Goal: Check status: Check status

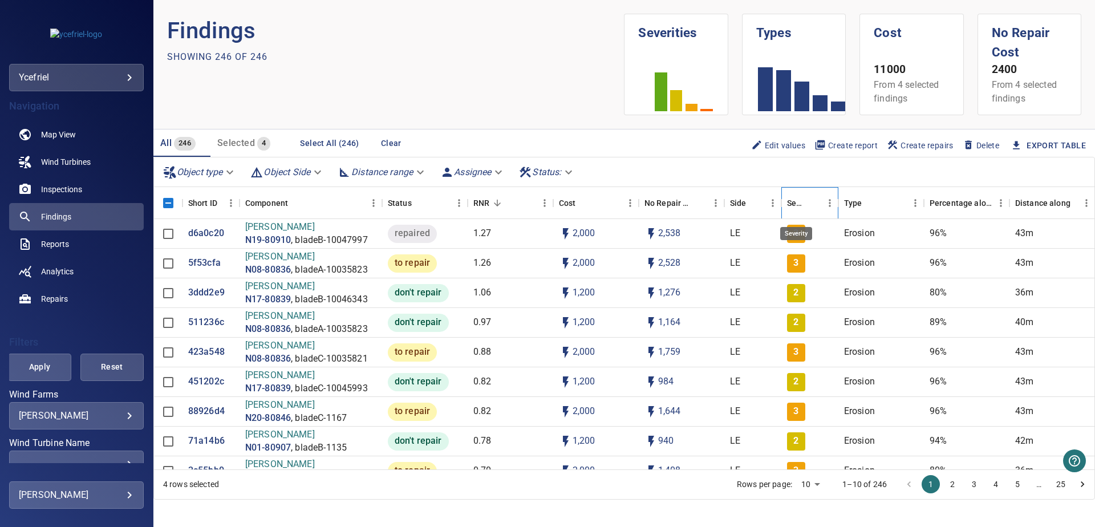
click at [793, 202] on div "Severity" at bounding box center [796, 203] width 18 height 32
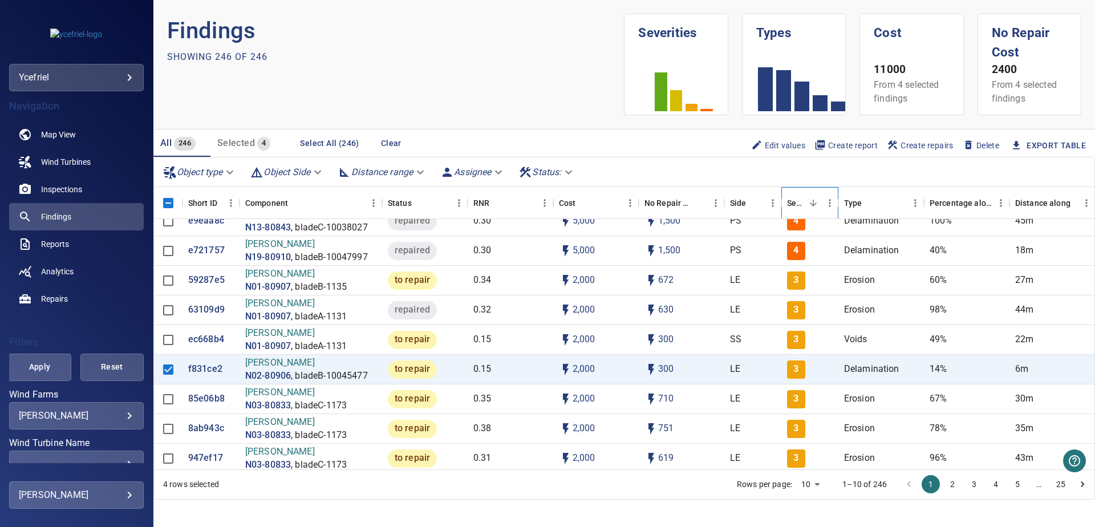
scroll to position [175, 0]
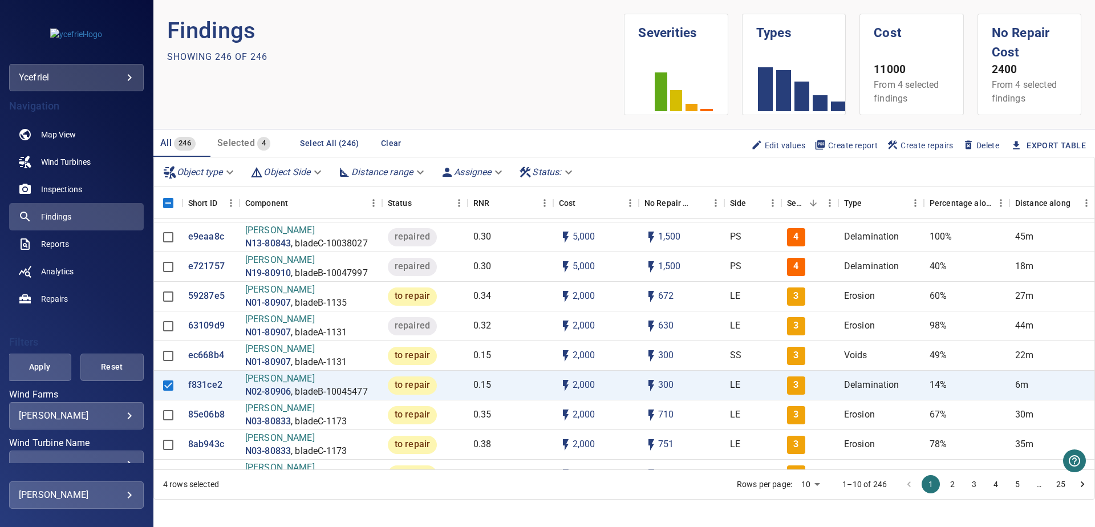
click at [225, 175] on body "**********" at bounding box center [547, 263] width 1095 height 527
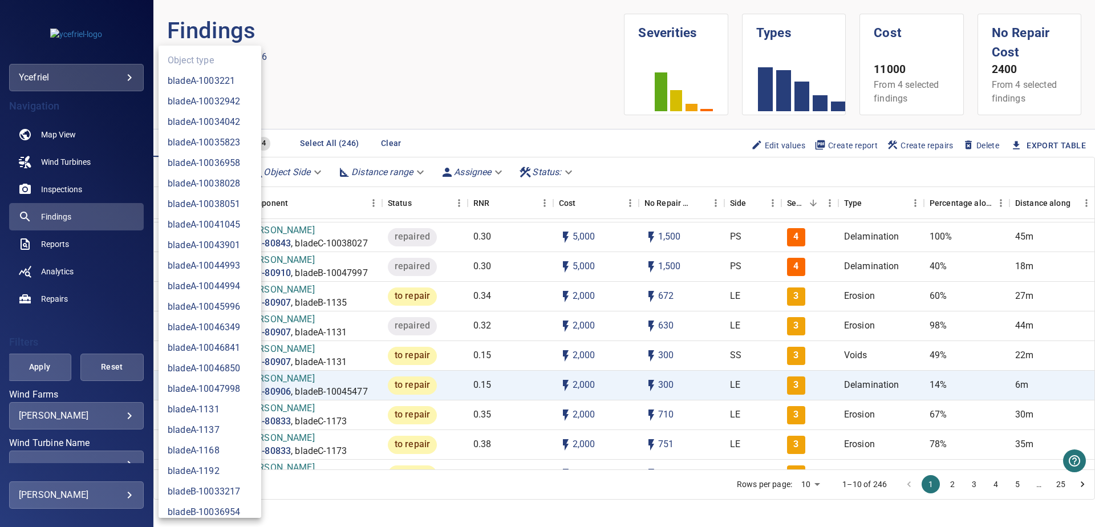
click at [460, 117] on div at bounding box center [547, 263] width 1095 height 527
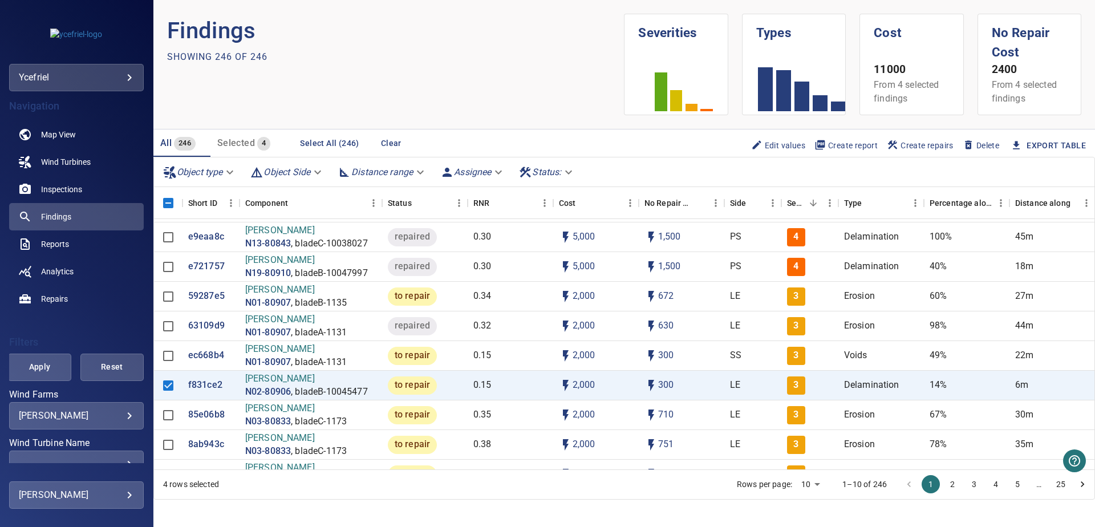
click at [313, 173] on body "**********" at bounding box center [547, 263] width 1095 height 527
click at [486, 69] on div at bounding box center [547, 263] width 1095 height 527
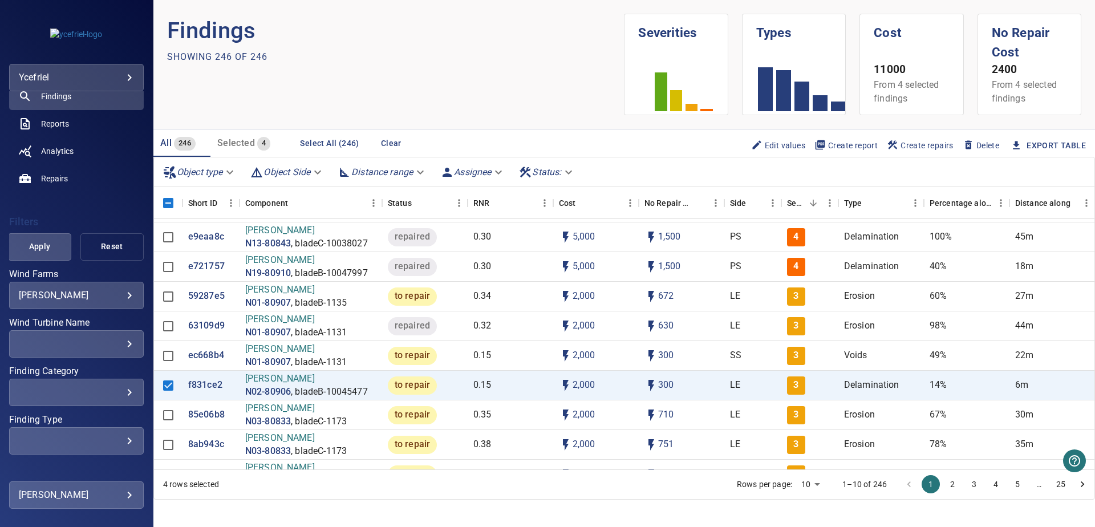
scroll to position [159, 0]
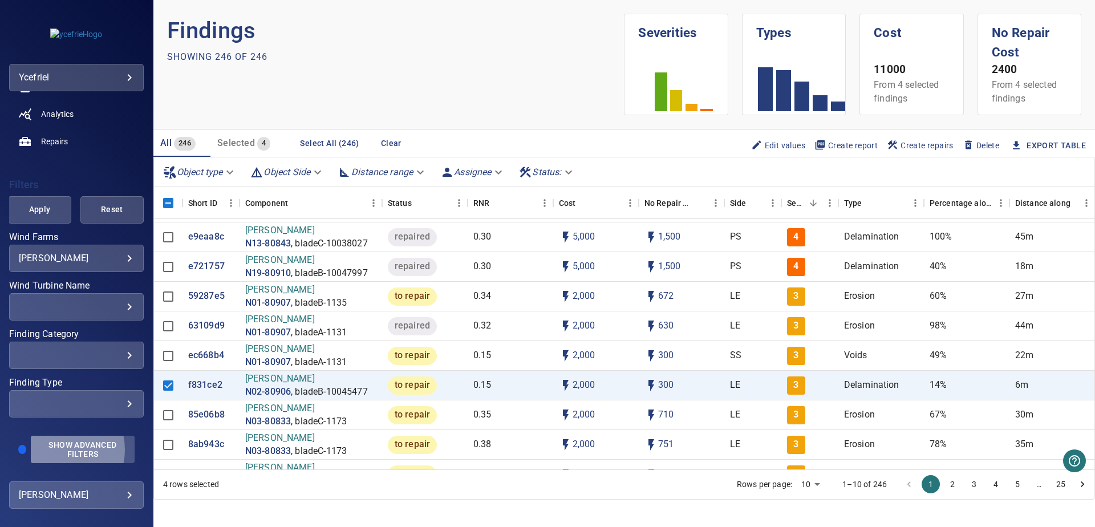
click at [55, 449] on span "Show Advanced Filters" at bounding box center [83, 449] width 90 height 18
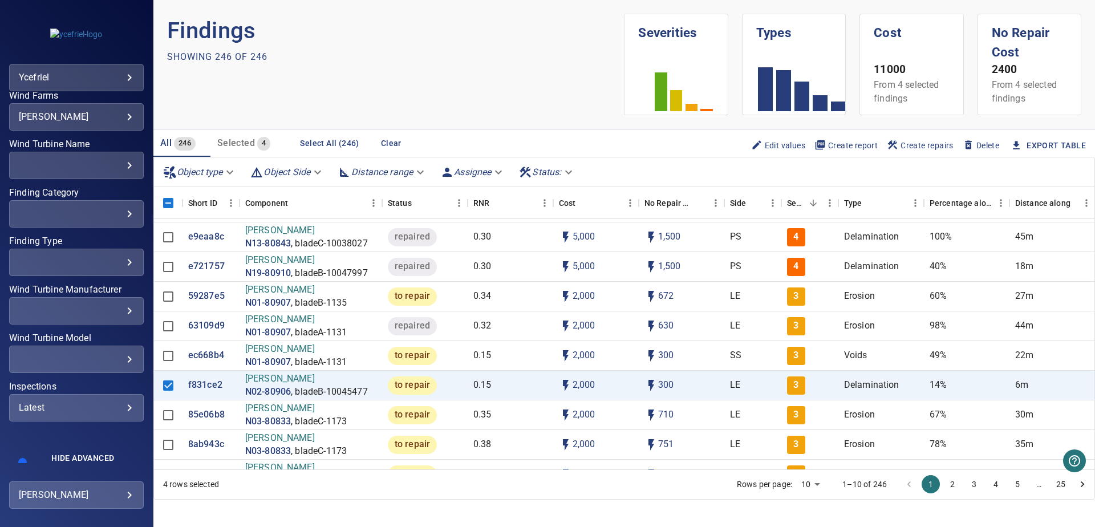
scroll to position [313, 0]
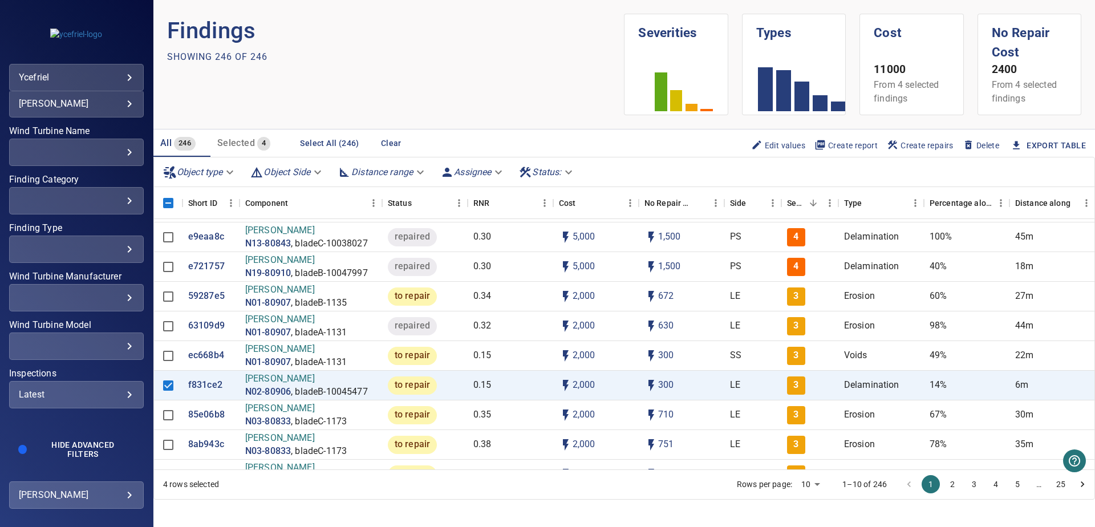
click at [73, 395] on div "Latest" at bounding box center [76, 394] width 115 height 11
type input "**********"
click at [81, 420] on div "Inspections" at bounding box center [547, 263] width 1095 height 527
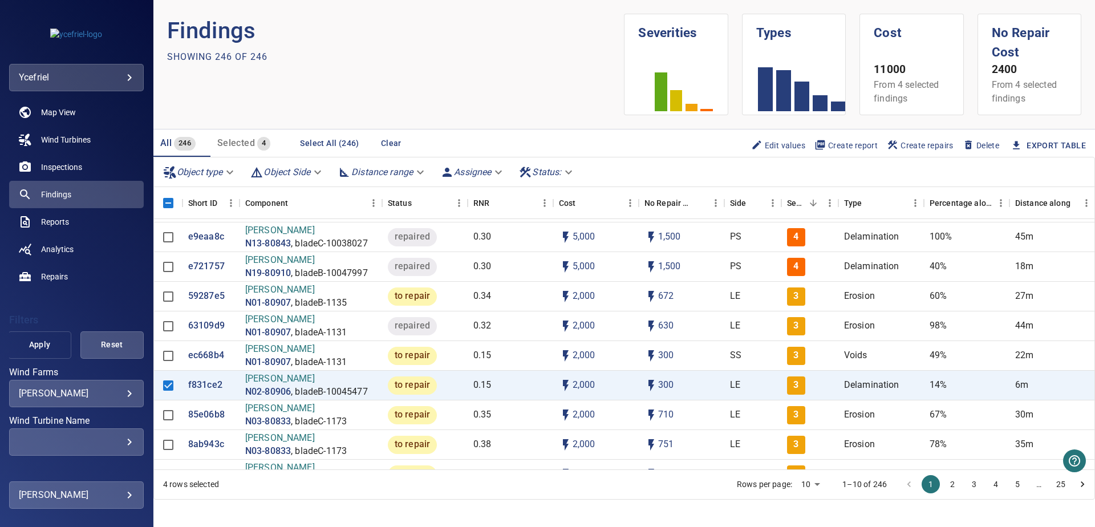
click at [40, 350] on span "Apply" at bounding box center [39, 345] width 35 height 14
click at [796, 198] on div "Severity" at bounding box center [796, 203] width 18 height 32
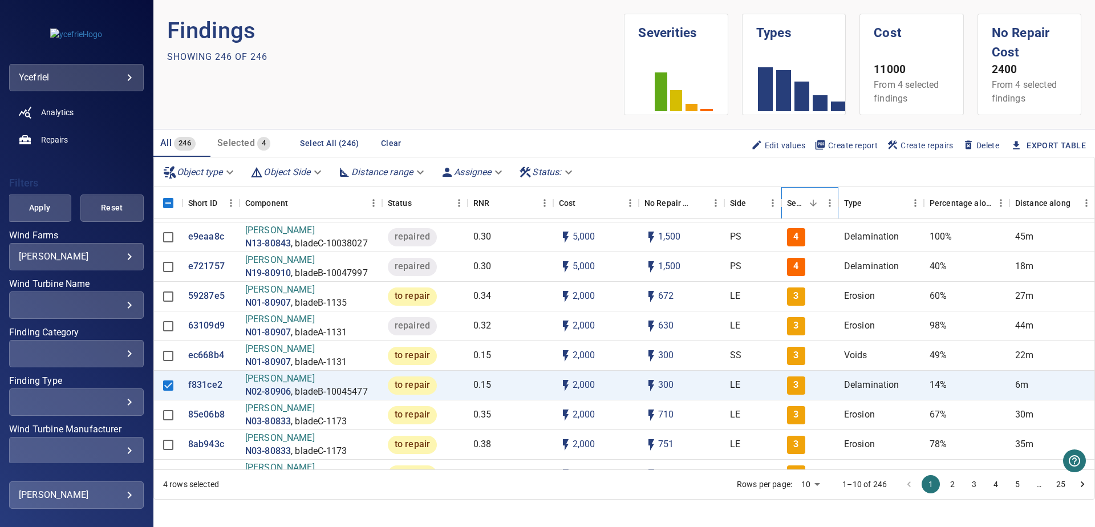
scroll to position [197, 0]
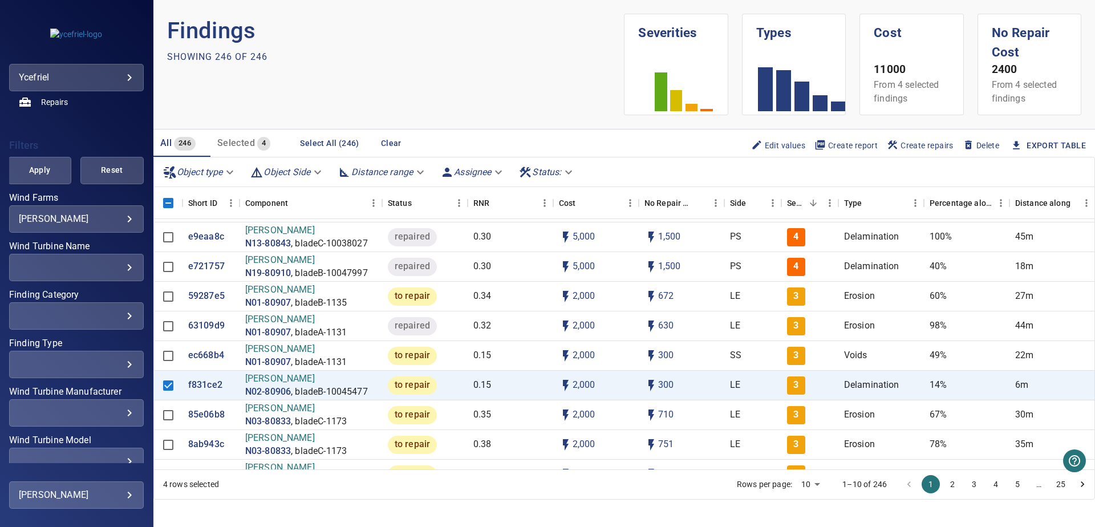
click at [98, 318] on div "​" at bounding box center [76, 315] width 115 height 11
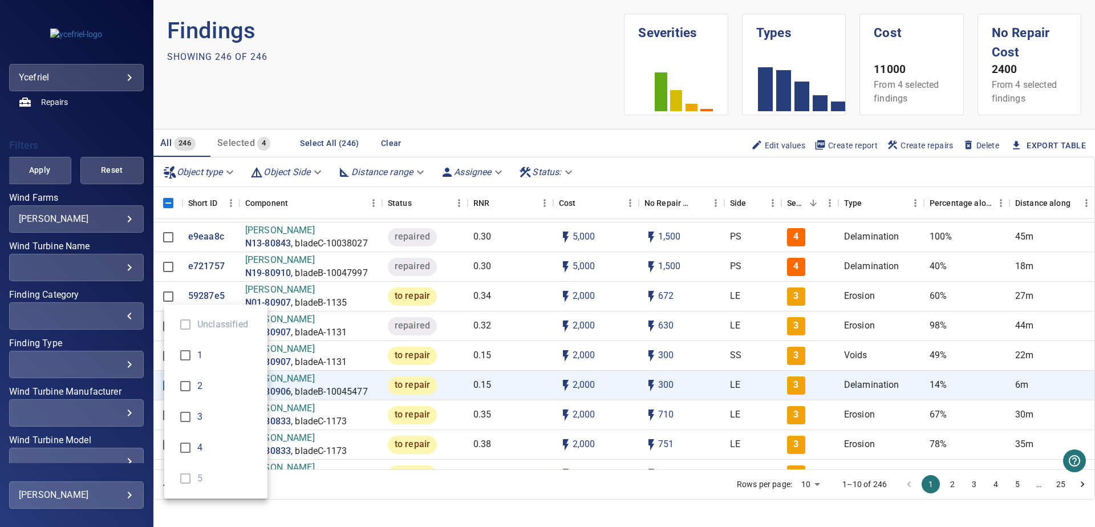
type input "*"
click at [31, 169] on div "Finding Category" at bounding box center [547, 263] width 1095 height 527
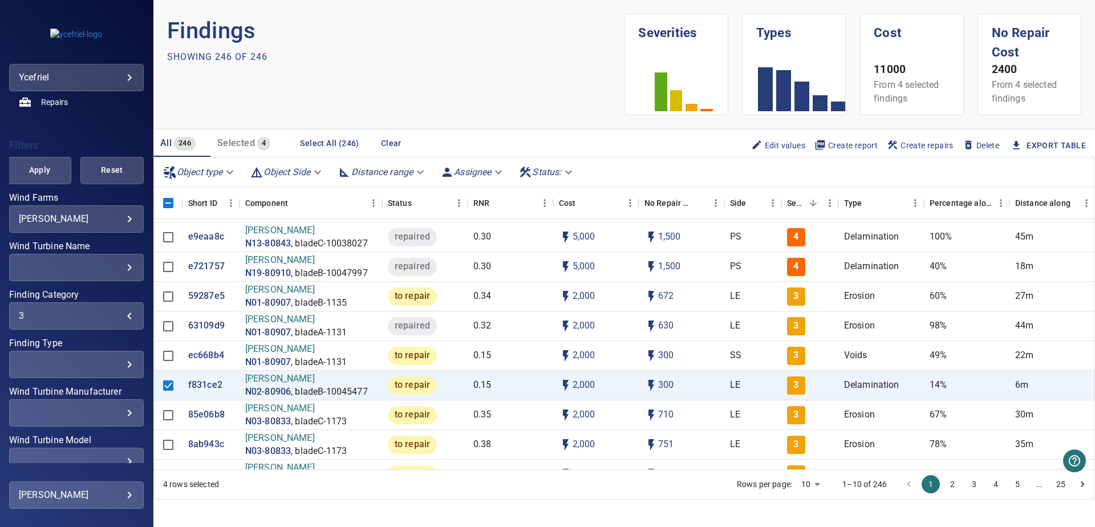
click at [31, 169] on span "Apply" at bounding box center [39, 170] width 35 height 14
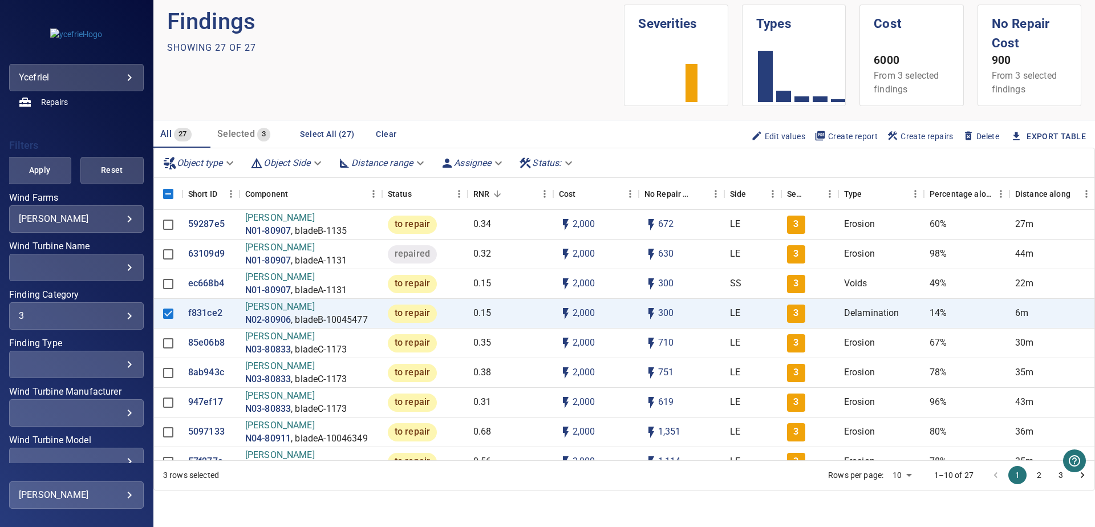
scroll to position [0, 0]
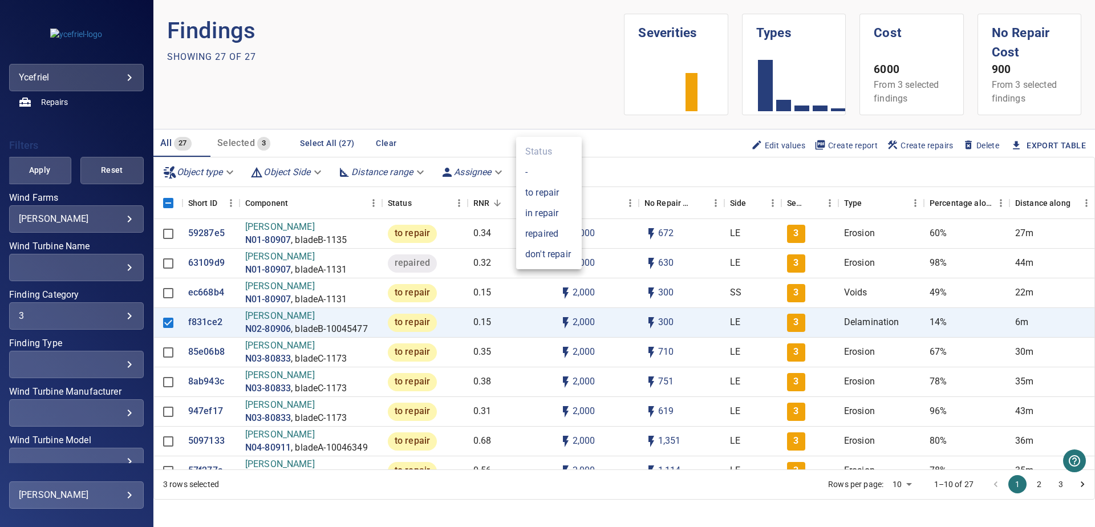
click at [557, 172] on body "**********" at bounding box center [547, 263] width 1095 height 527
click at [553, 194] on li "to repair" at bounding box center [549, 192] width 66 height 21
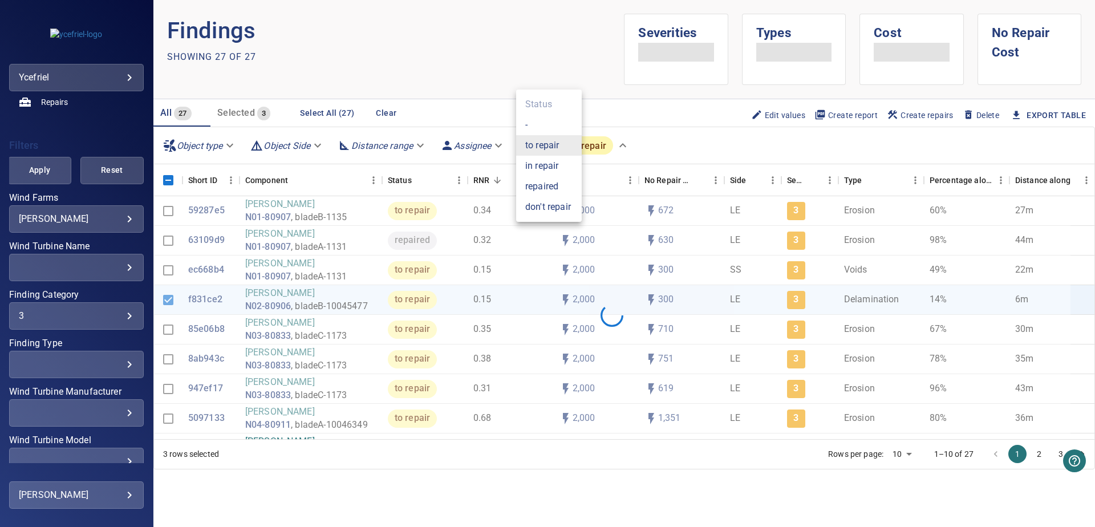
type input "*********"
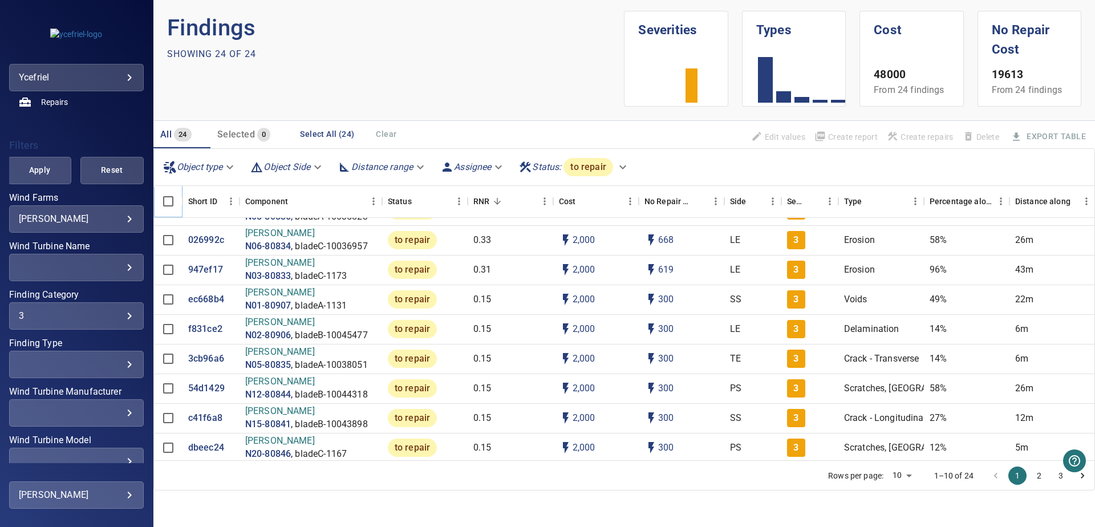
scroll to position [465, 0]
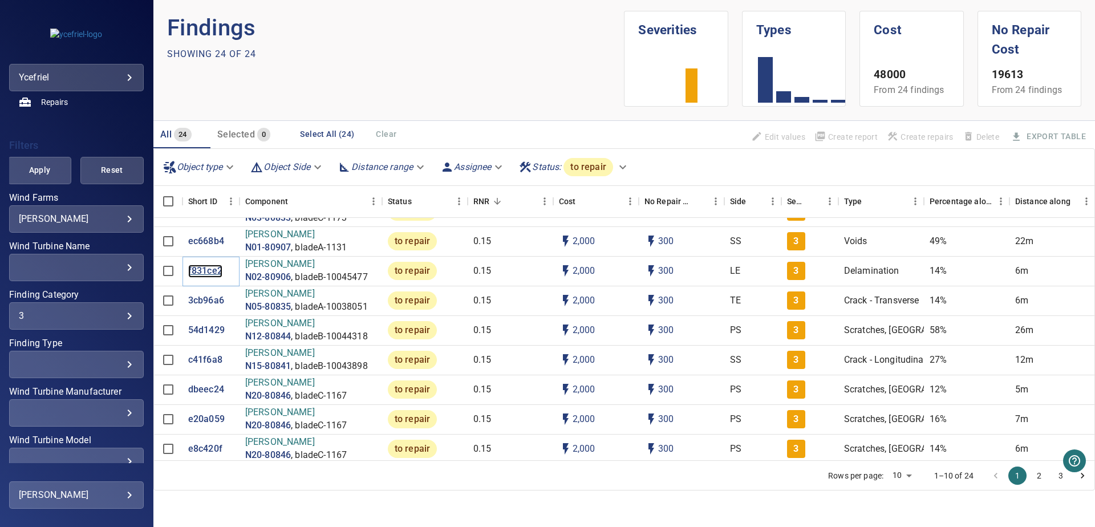
click at [203, 274] on p "f831ce2" at bounding box center [205, 271] width 34 height 13
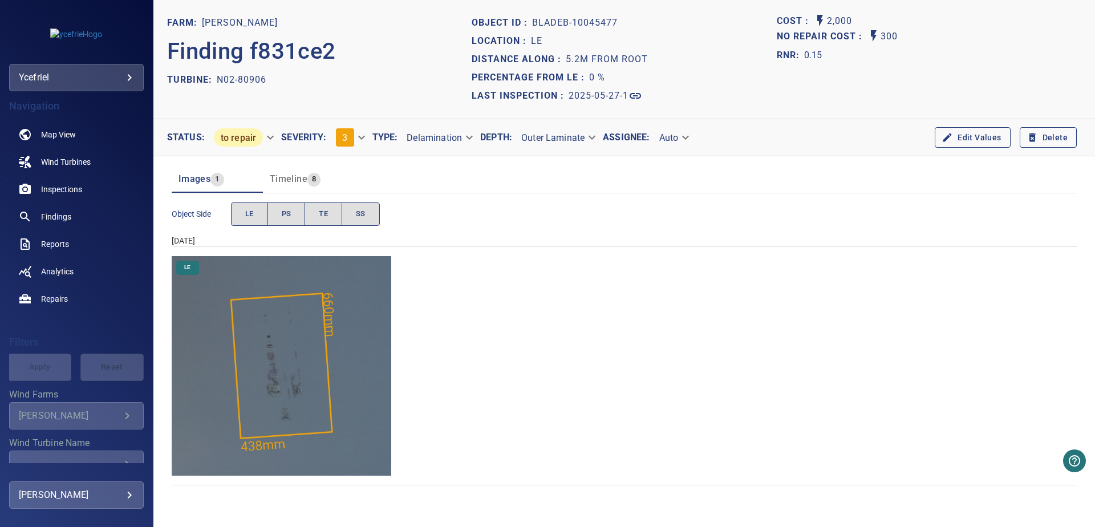
click at [344, 364] on img "Regalbuto/N02-80906/2025-05-27-1/2025-05-27-5/image5wp7.jpg" at bounding box center [282, 366] width 220 height 220
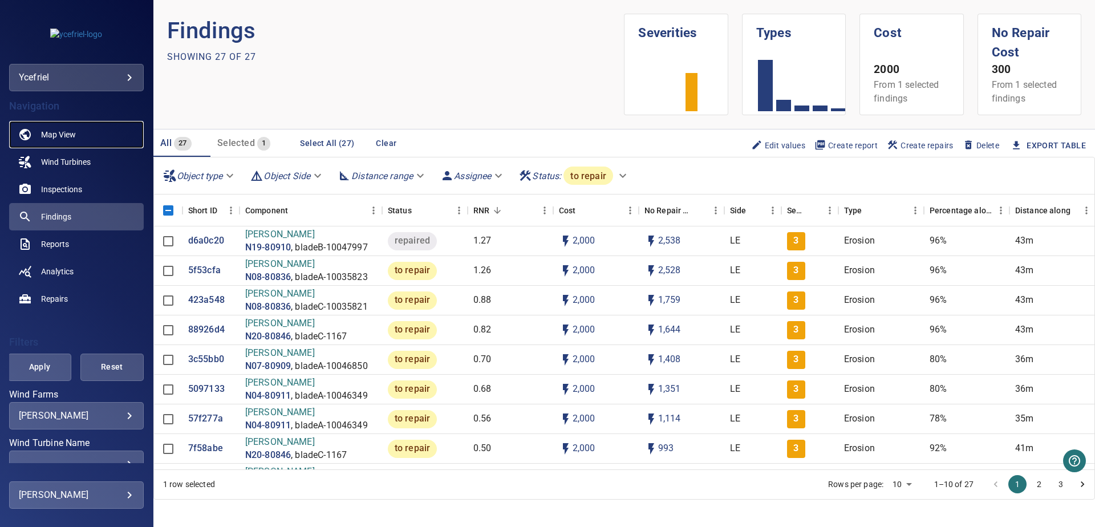
click at [88, 129] on link "Map View" at bounding box center [76, 134] width 135 height 27
